Goal: Task Accomplishment & Management: Complete application form

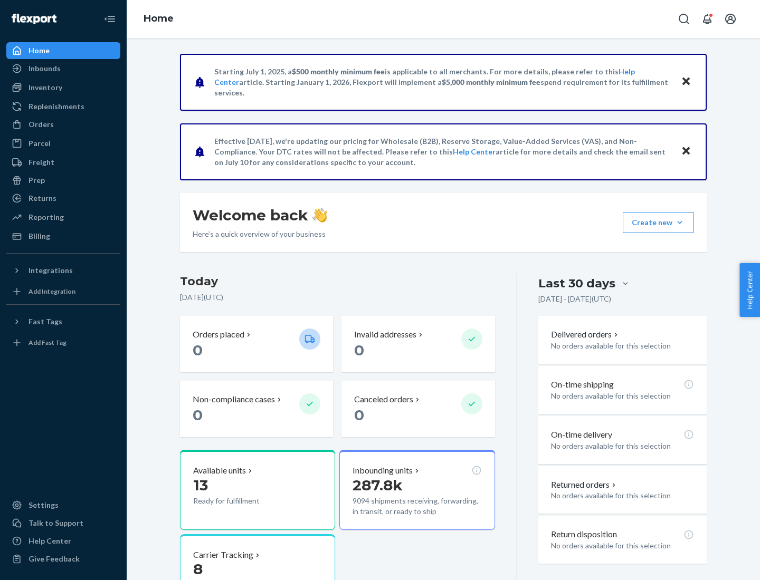
click at [679, 223] on button "Create new Create new inbound Create new order Create new product" at bounding box center [657, 222] width 71 height 21
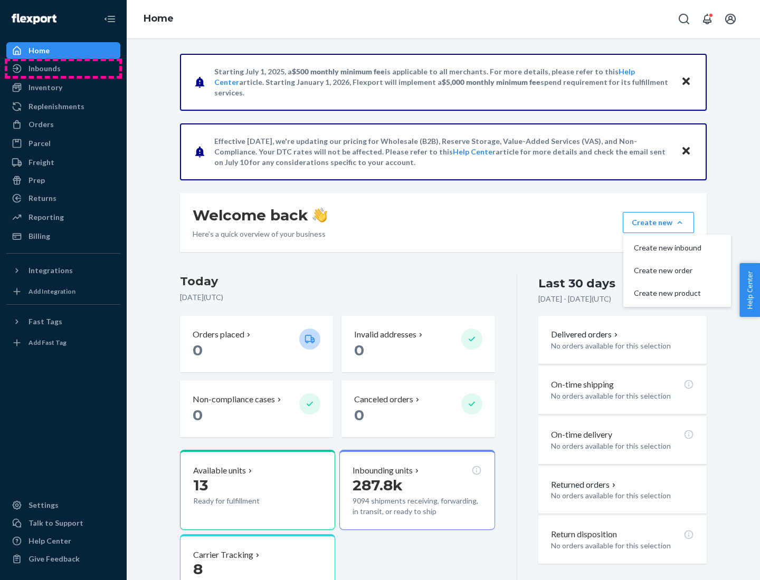
click at [63, 69] on div "Inbounds" at bounding box center [63, 68] width 112 height 15
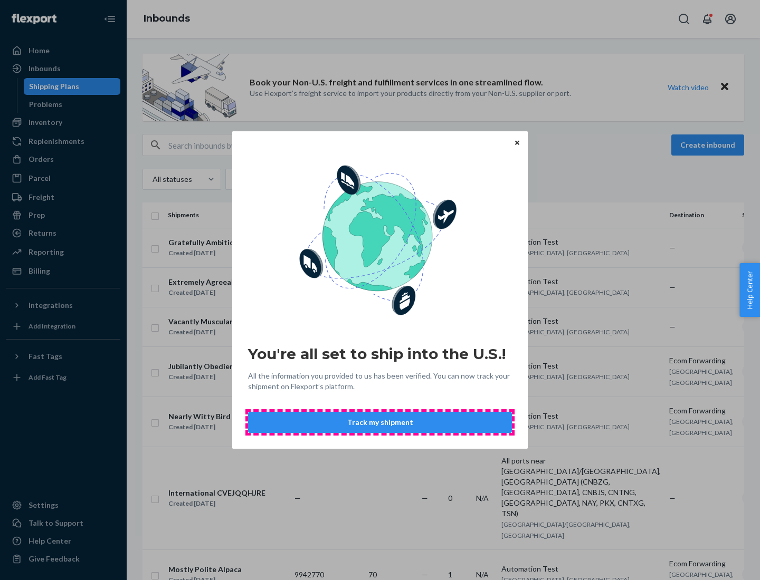
click at [380, 423] on button "Track my shipment" at bounding box center [380, 422] width 264 height 21
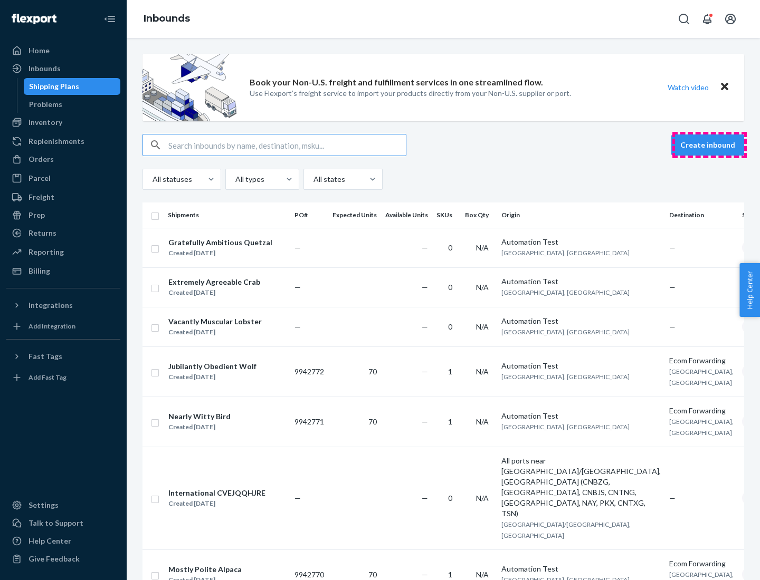
click at [709, 145] on button "Create inbound" at bounding box center [707, 145] width 73 height 21
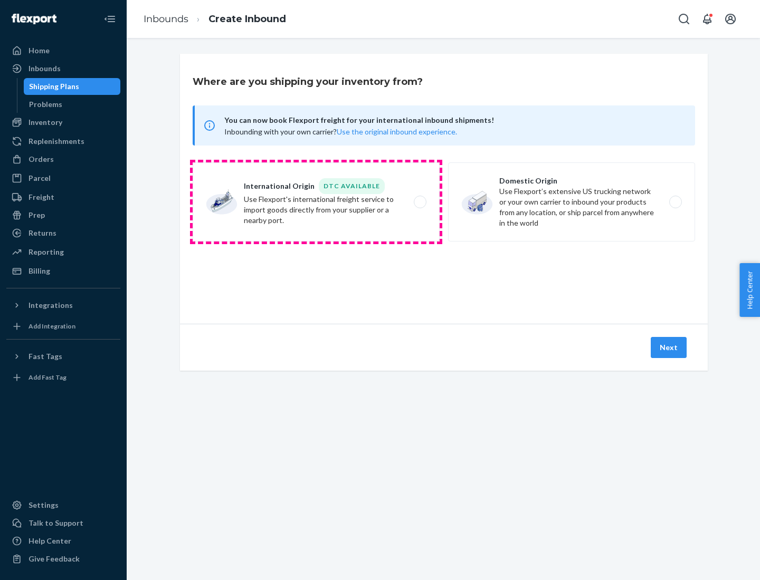
click at [316, 202] on label "International Origin DTC Available Use Flexport's international freight service…" at bounding box center [316, 201] width 247 height 79
click at [419, 202] on input "International Origin DTC Available Use Flexport's international freight service…" at bounding box center [422, 202] width 7 height 7
radio input "true"
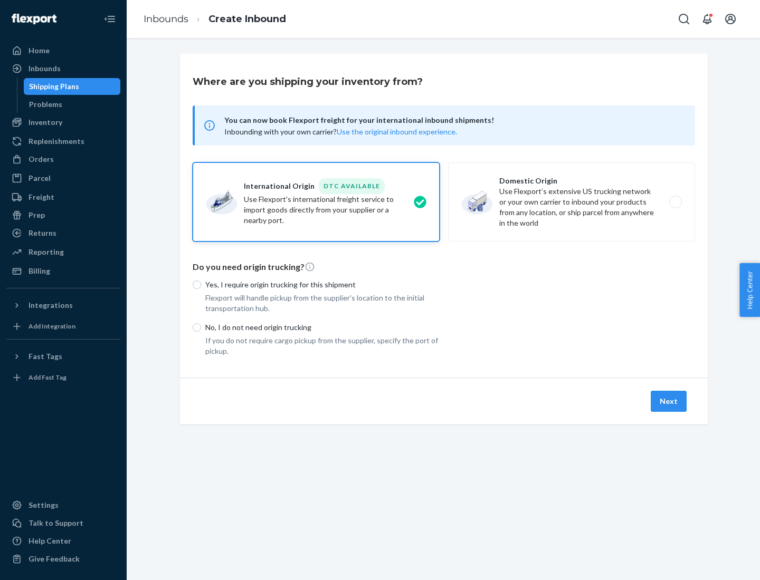
click at [322, 327] on p "No, I do not need origin trucking" at bounding box center [322, 327] width 234 height 11
click at [201, 327] on input "No, I do not need origin trucking" at bounding box center [197, 327] width 8 height 8
radio input "true"
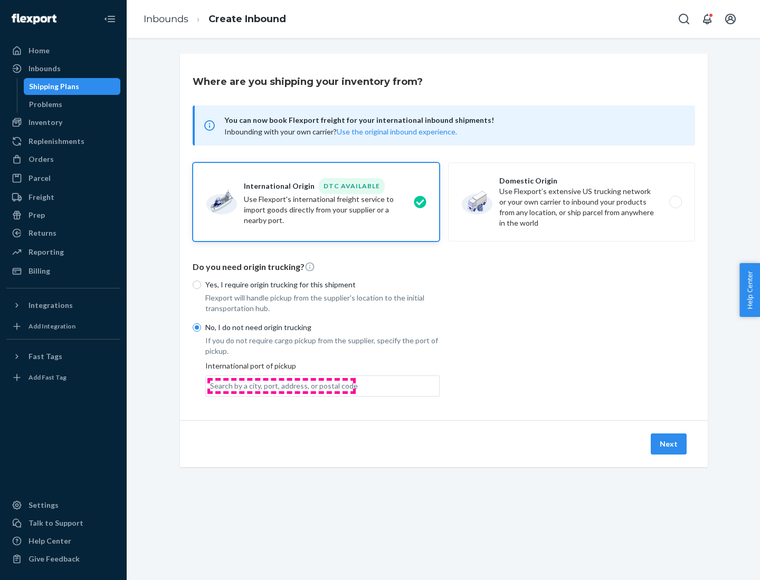
click at [281, 386] on div "Search by a city, port, address, or postal code" at bounding box center [284, 386] width 148 height 11
click at [211, 386] on input "Search by a city, port, address, or postal code" at bounding box center [210, 386] width 1 height 11
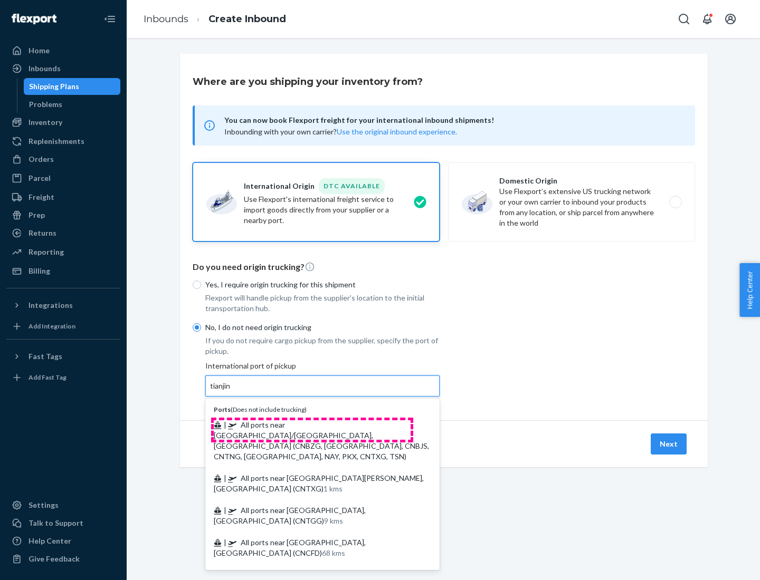
click at [312, 425] on span "| All ports near [GEOGRAPHIC_DATA]/[GEOGRAPHIC_DATA], [GEOGRAPHIC_DATA] (CNBZG,…" at bounding box center [321, 440] width 215 height 41
click at [232, 391] on input "tianjin" at bounding box center [221, 386] width 22 height 11
type input "All ports near [GEOGRAPHIC_DATA]/[GEOGRAPHIC_DATA], [GEOGRAPHIC_DATA] (CNBZG, […"
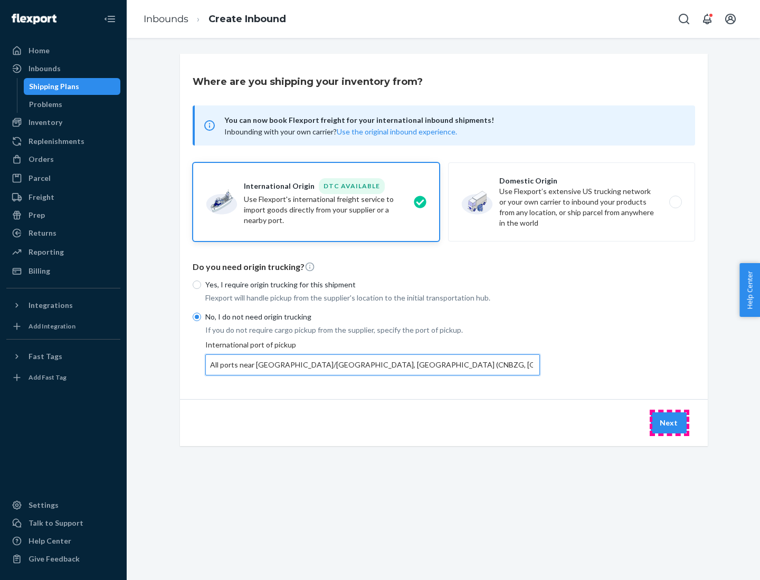
click at [669, 423] on button "Next" at bounding box center [668, 423] width 36 height 21
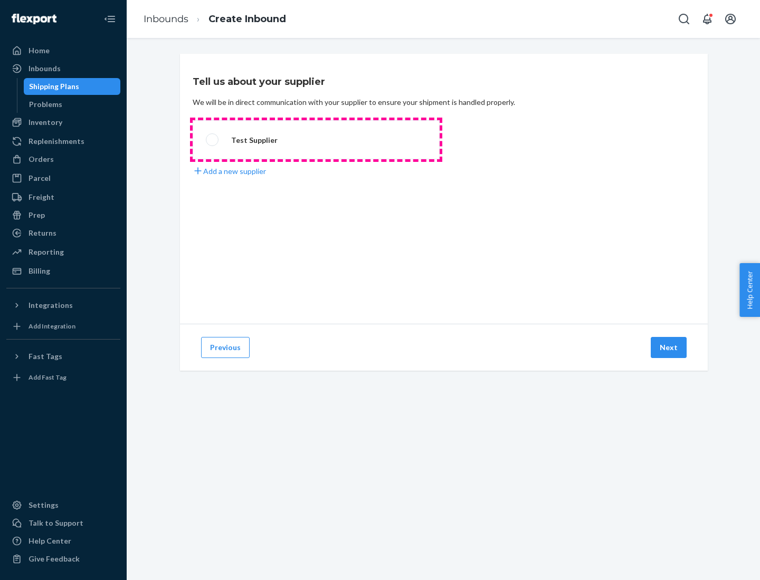
click at [316, 140] on label "Test Supplier" at bounding box center [316, 139] width 247 height 39
click at [213, 140] on input "Test Supplier" at bounding box center [209, 140] width 7 height 7
radio input "true"
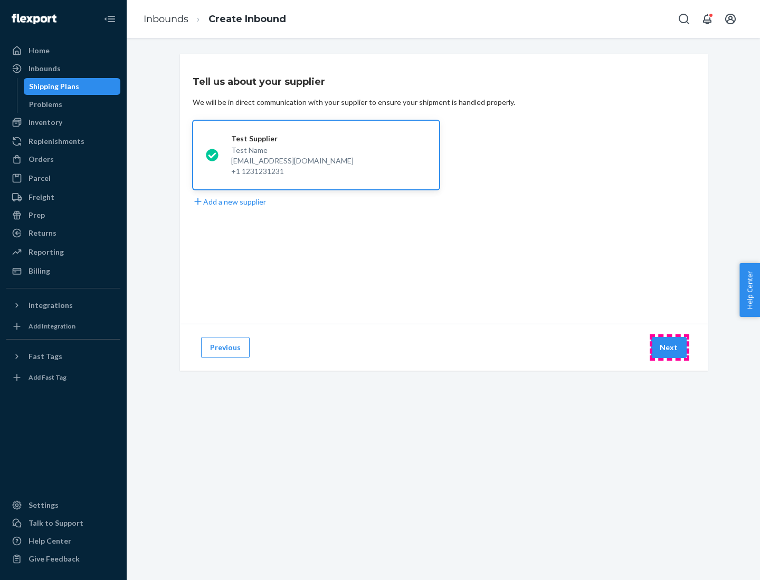
click at [669, 348] on button "Next" at bounding box center [668, 347] width 36 height 21
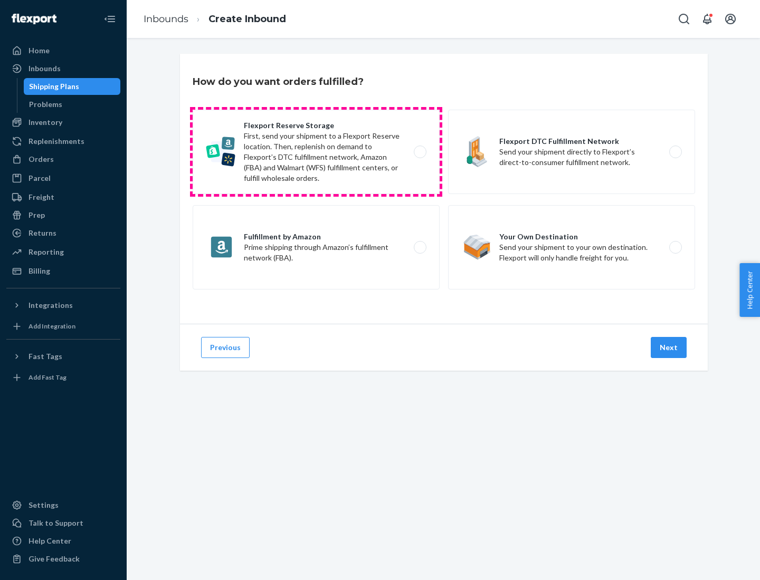
click at [316, 152] on label "Flexport Reserve Storage First, send your shipment to a Flexport Reserve locati…" at bounding box center [316, 152] width 247 height 84
click at [419, 152] on input "Flexport Reserve Storage First, send your shipment to a Flexport Reserve locati…" at bounding box center [422, 152] width 7 height 7
radio input "true"
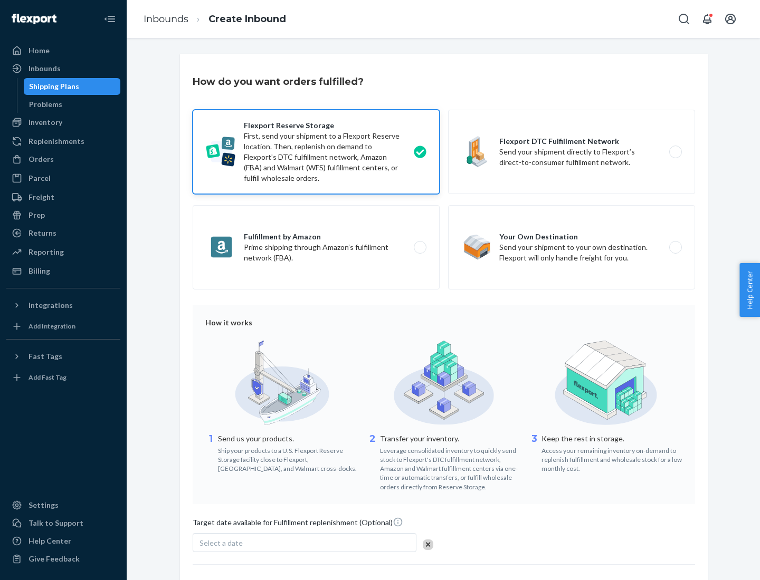
scroll to position [87, 0]
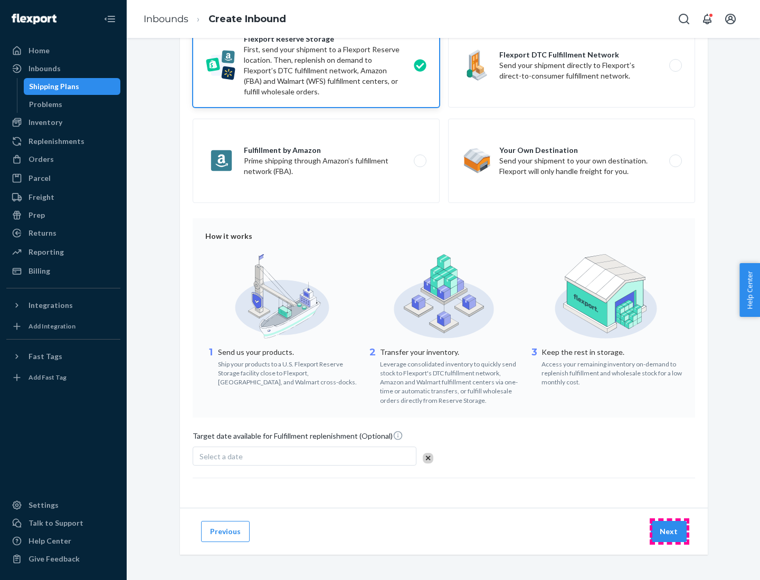
click at [669, 531] on button "Next" at bounding box center [668, 531] width 36 height 21
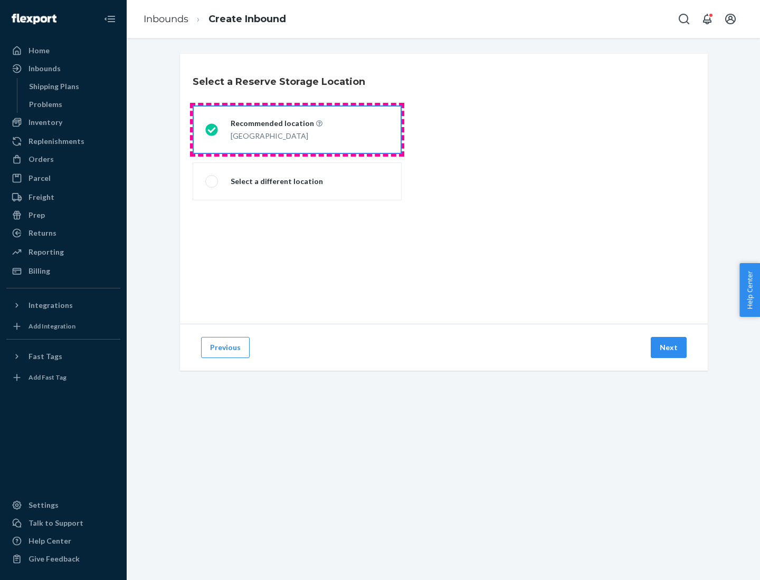
click at [297, 130] on div "[GEOGRAPHIC_DATA]" at bounding box center [277, 135] width 92 height 13
click at [212, 130] on input "Recommended location [GEOGRAPHIC_DATA]" at bounding box center [208, 130] width 7 height 7
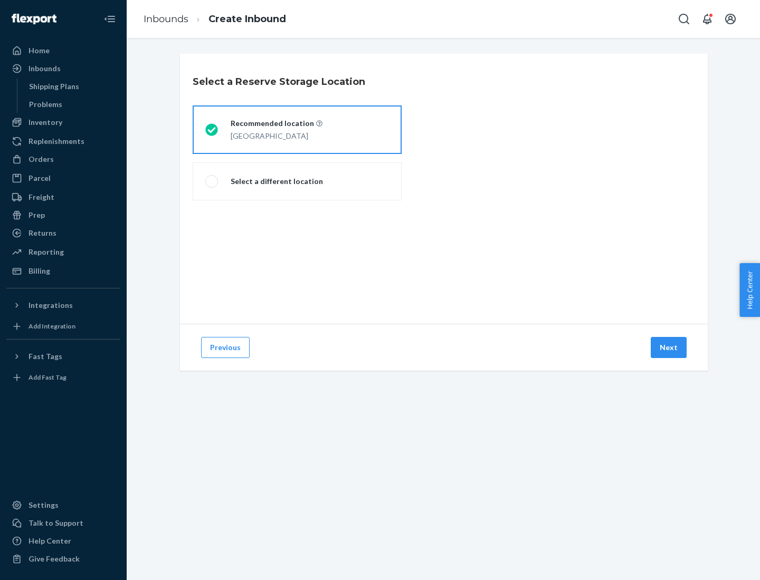
click at [669, 348] on button "Next" at bounding box center [668, 347] width 36 height 21
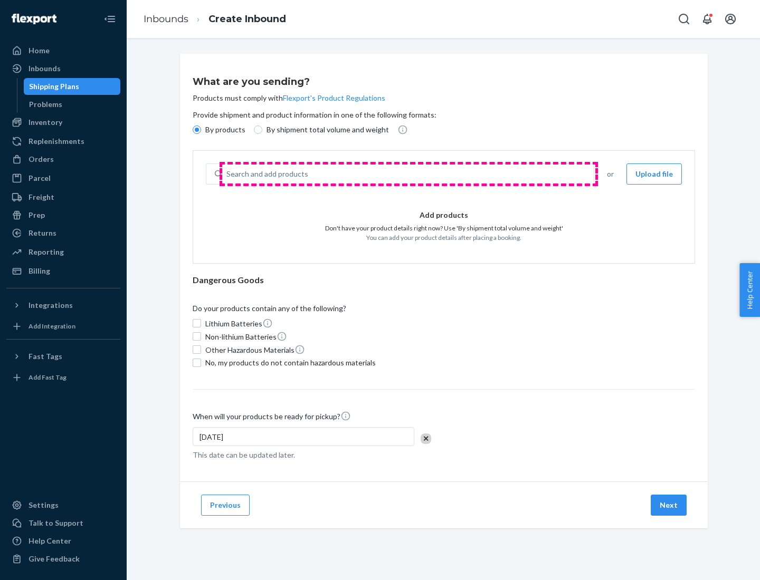
click at [408, 174] on div "Search and add products" at bounding box center [407, 174] width 371 height 19
click at [227, 174] on input "Search and add products" at bounding box center [226, 174] width 1 height 11
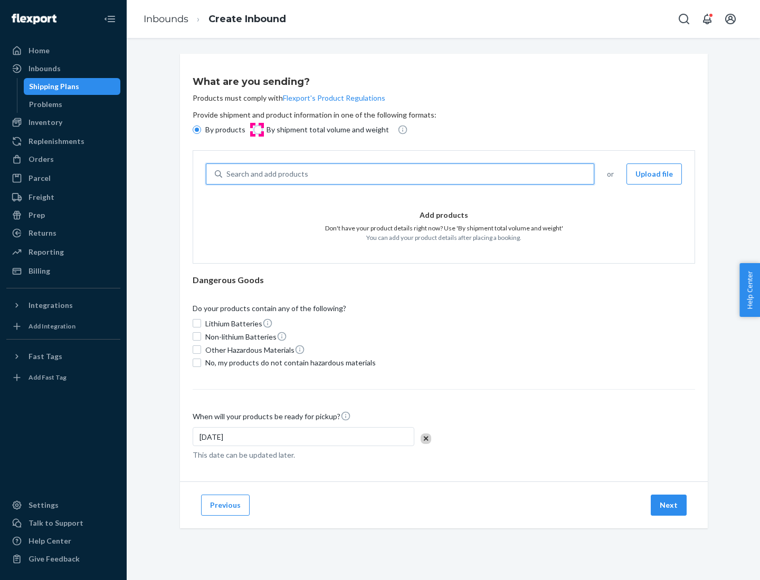
click at [256, 130] on input "By shipment total volume and weight" at bounding box center [258, 130] width 8 height 8
radio input "true"
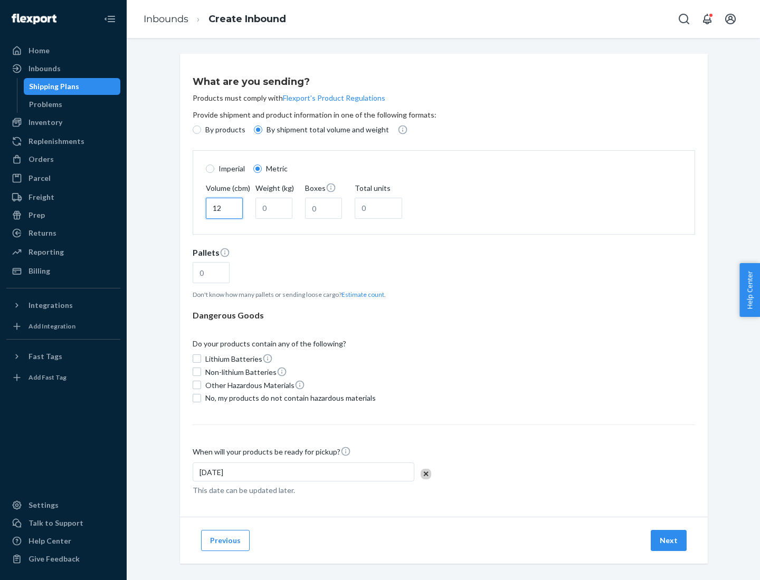
type input "12"
type input "22"
type input "222"
type input "121"
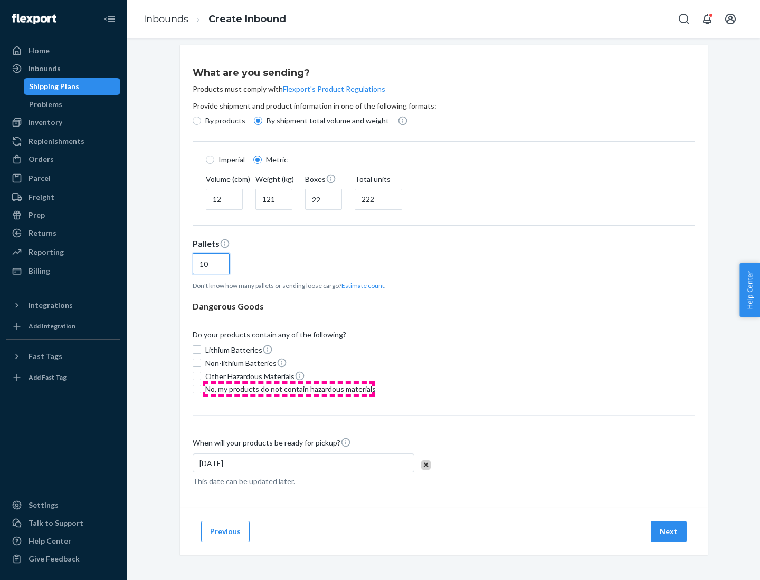
type input "10"
click at [289, 389] on span "No, my products do not contain hazardous materials" at bounding box center [290, 389] width 170 height 11
click at [201, 389] on input "No, my products do not contain hazardous materials" at bounding box center [197, 389] width 8 height 8
checkbox input "true"
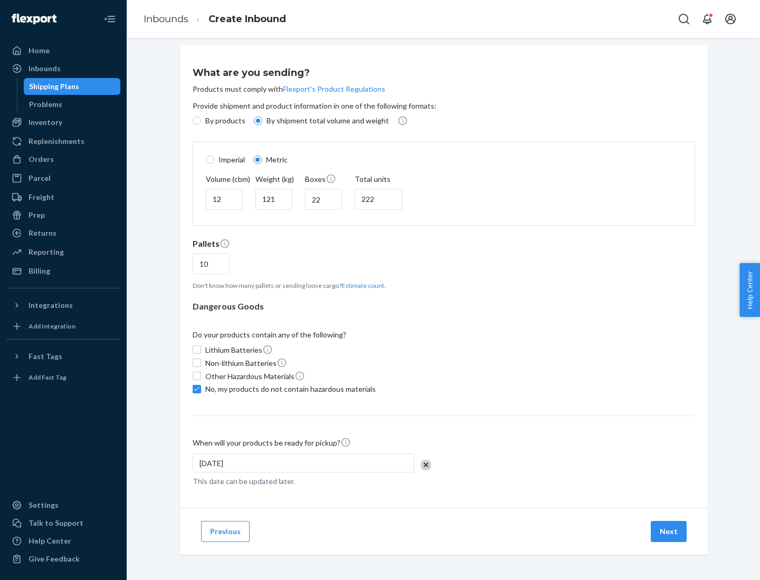
click at [669, 531] on button "Next" at bounding box center [668, 531] width 36 height 21
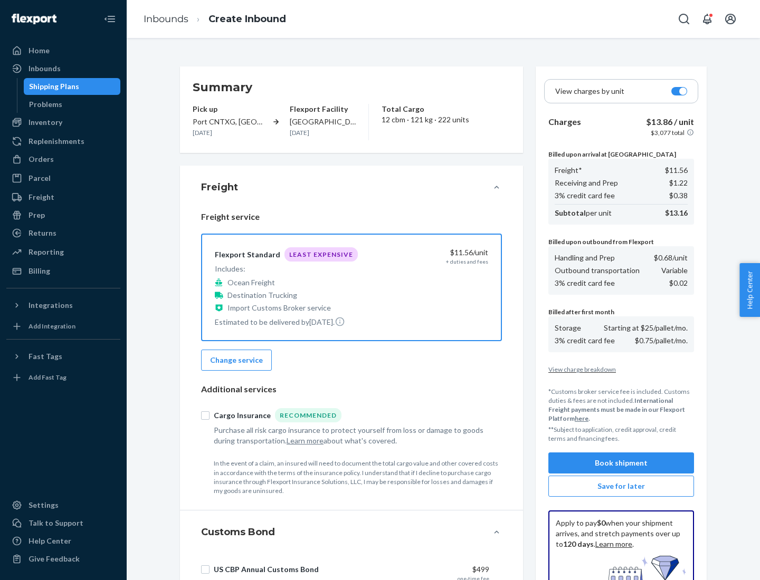
scroll to position [154, 0]
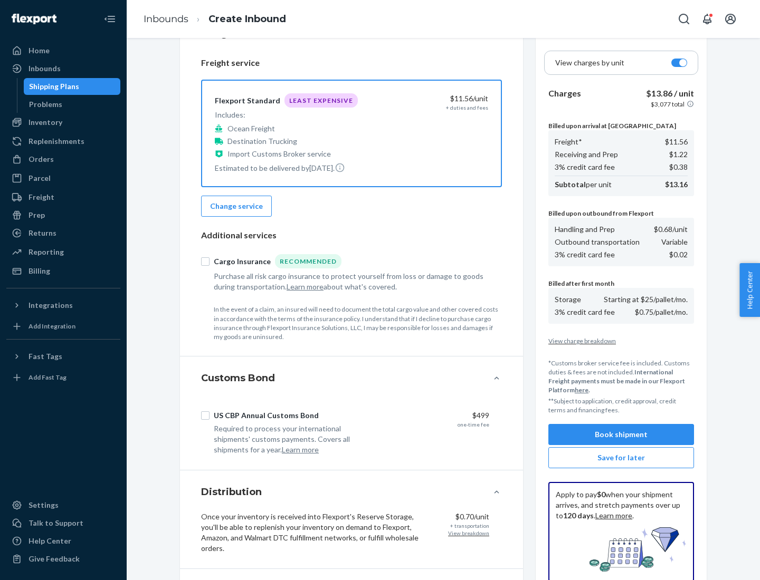
click at [621, 435] on button "Book shipment" at bounding box center [621, 434] width 146 height 21
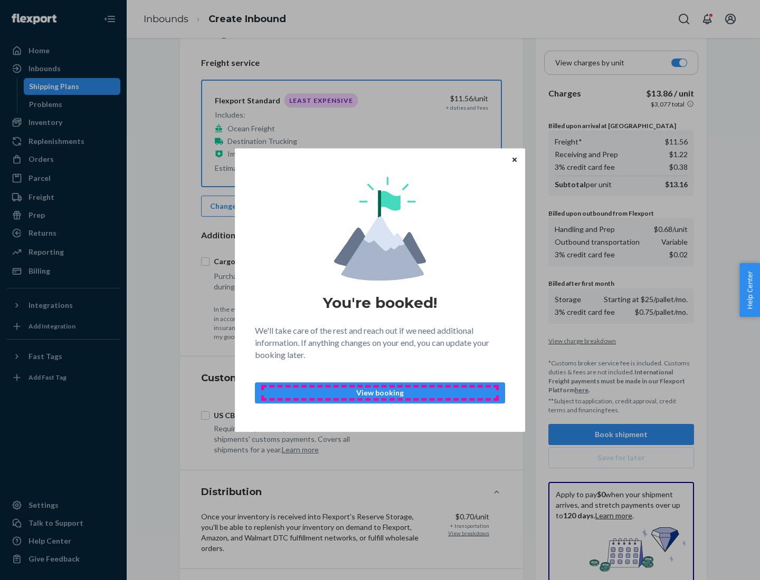
click at [380, 392] on p "View booking" at bounding box center [380, 393] width 232 height 11
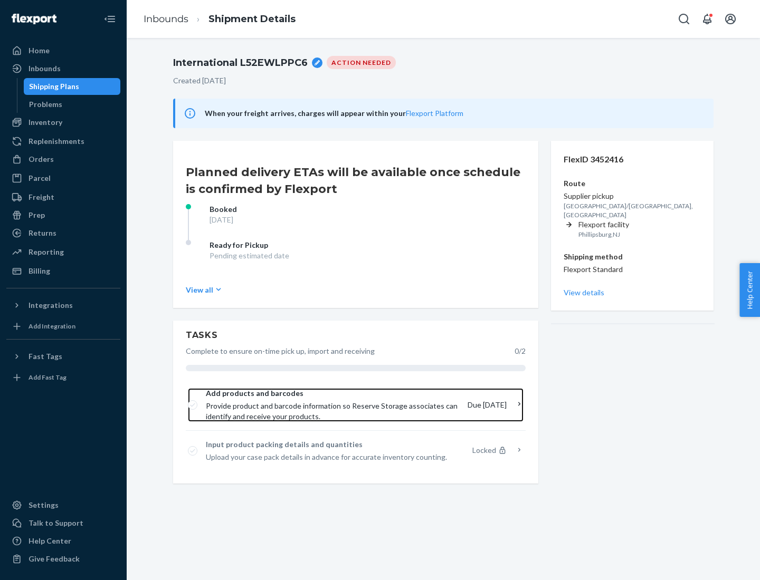
click at [333, 405] on span "Provide product and barcode information so Reserve Storage associates can ident…" at bounding box center [332, 411] width 253 height 21
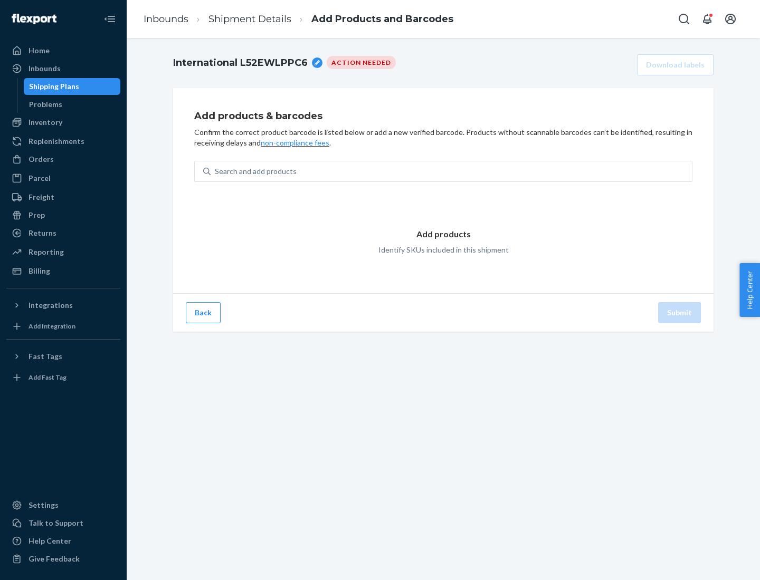
click at [451, 171] on div "Search and add products" at bounding box center [450, 171] width 481 height 19
click at [216, 171] on input "Search and add products" at bounding box center [215, 171] width 1 height 11
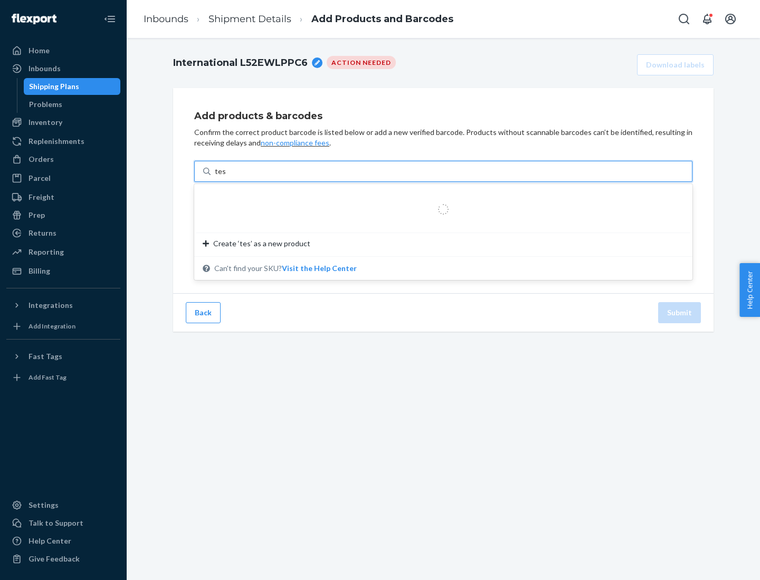
type input "test"
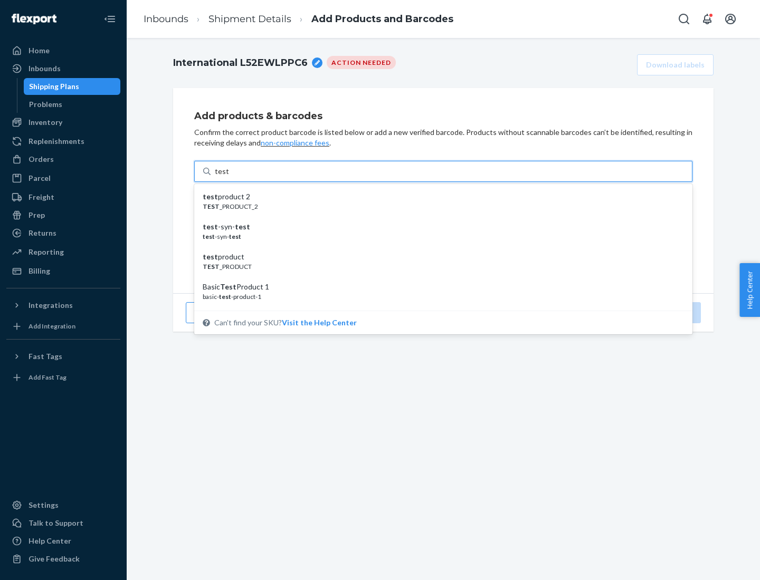
scroll to position [40, 0]
click at [439, 247] on div "Basic Test Product 1" at bounding box center [439, 247] width 473 height 11
click at [228, 177] on input "test" at bounding box center [222, 171] width 14 height 11
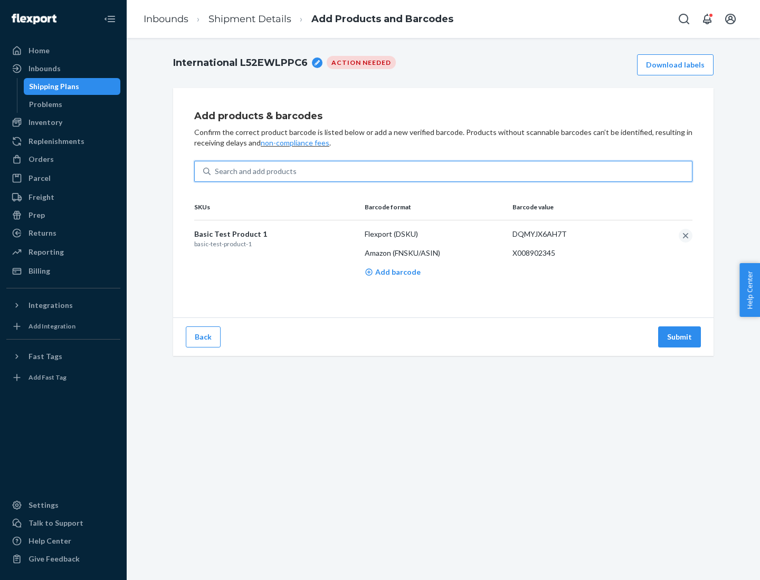
click at [679, 337] on button "Submit" at bounding box center [679, 337] width 43 height 21
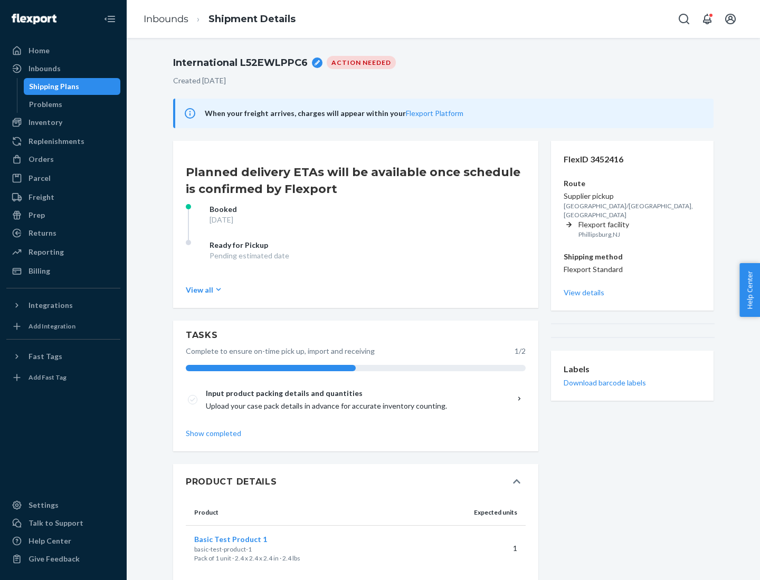
scroll to position [18, 0]
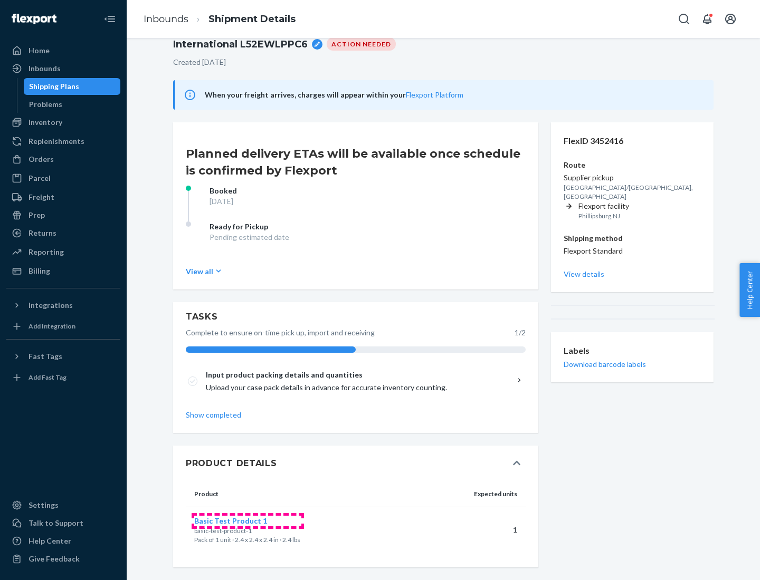
click at [247, 521] on span "Basic Test Product 1" at bounding box center [230, 520] width 73 height 9
